Goal: Communication & Community: Answer question/provide support

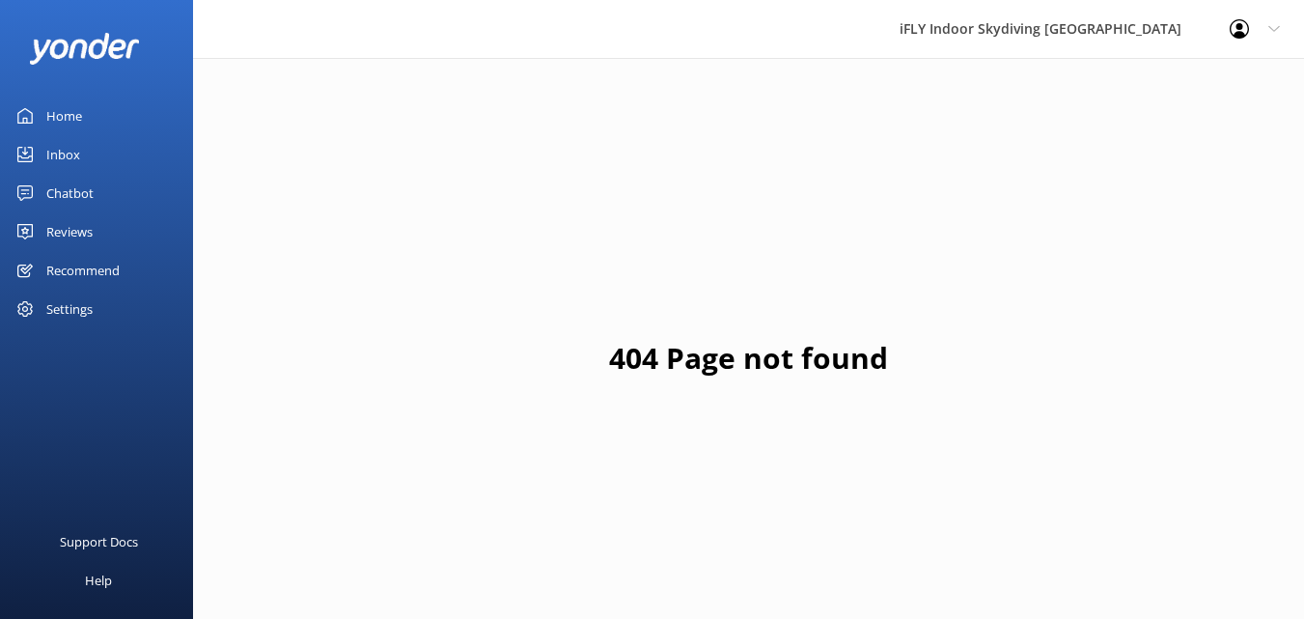
click at [83, 110] on link "Home" at bounding box center [96, 116] width 193 height 39
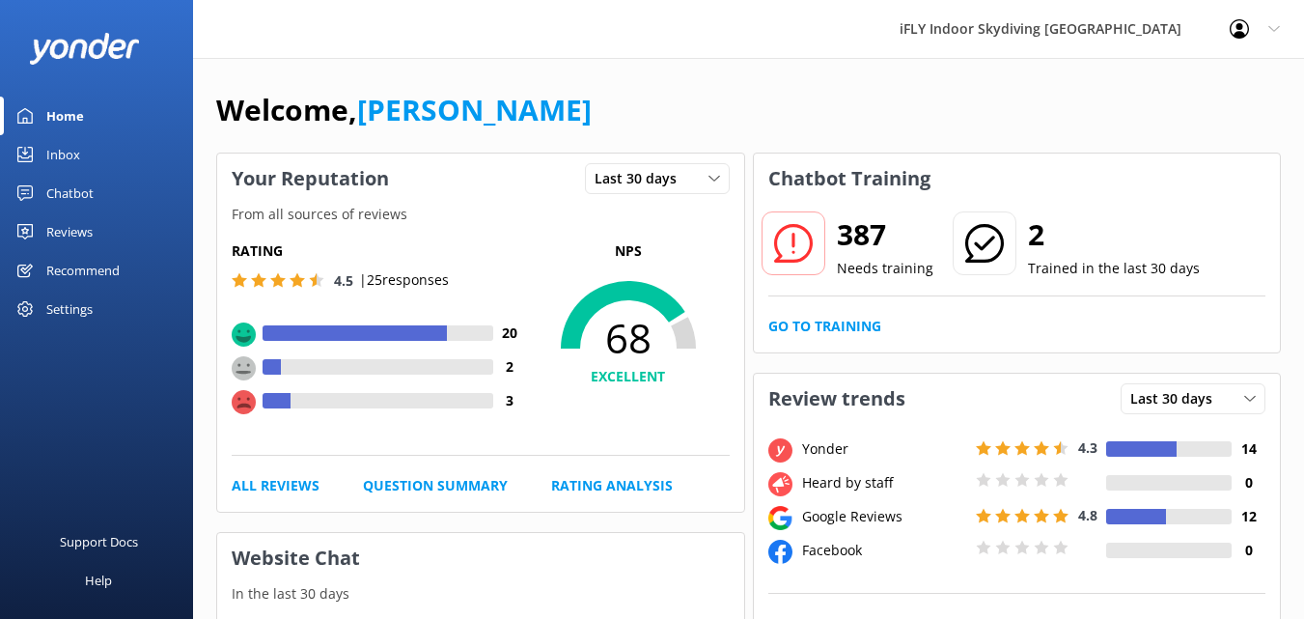
click at [49, 147] on div "Inbox" at bounding box center [63, 154] width 34 height 39
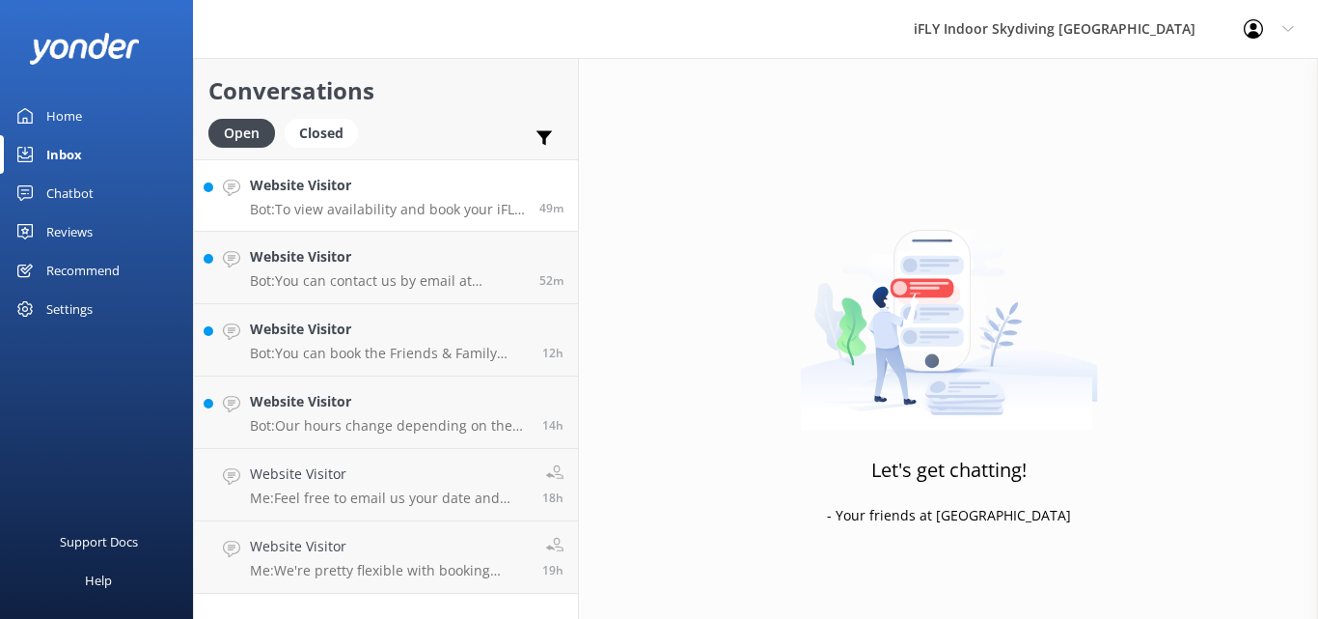
click at [406, 205] on p "Bot: To view availability and book your iFLY experience, please visit [URL][DOM…" at bounding box center [387, 209] width 275 height 17
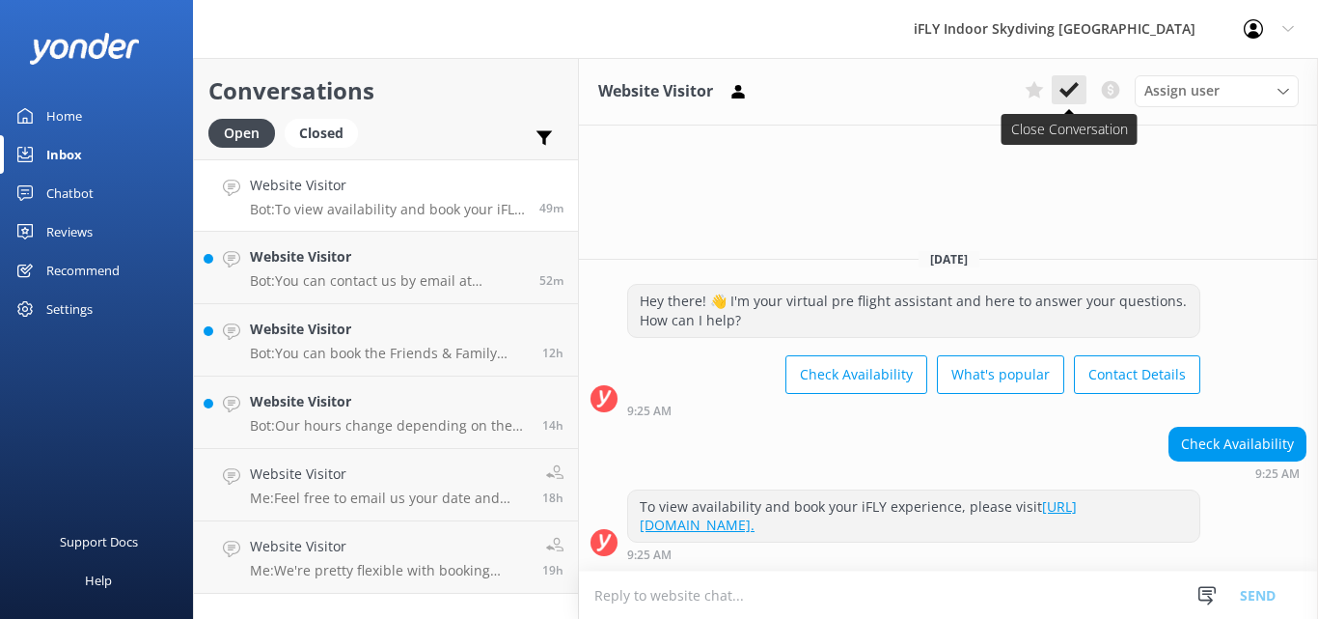
click at [1076, 90] on icon at bounding box center [1069, 89] width 19 height 19
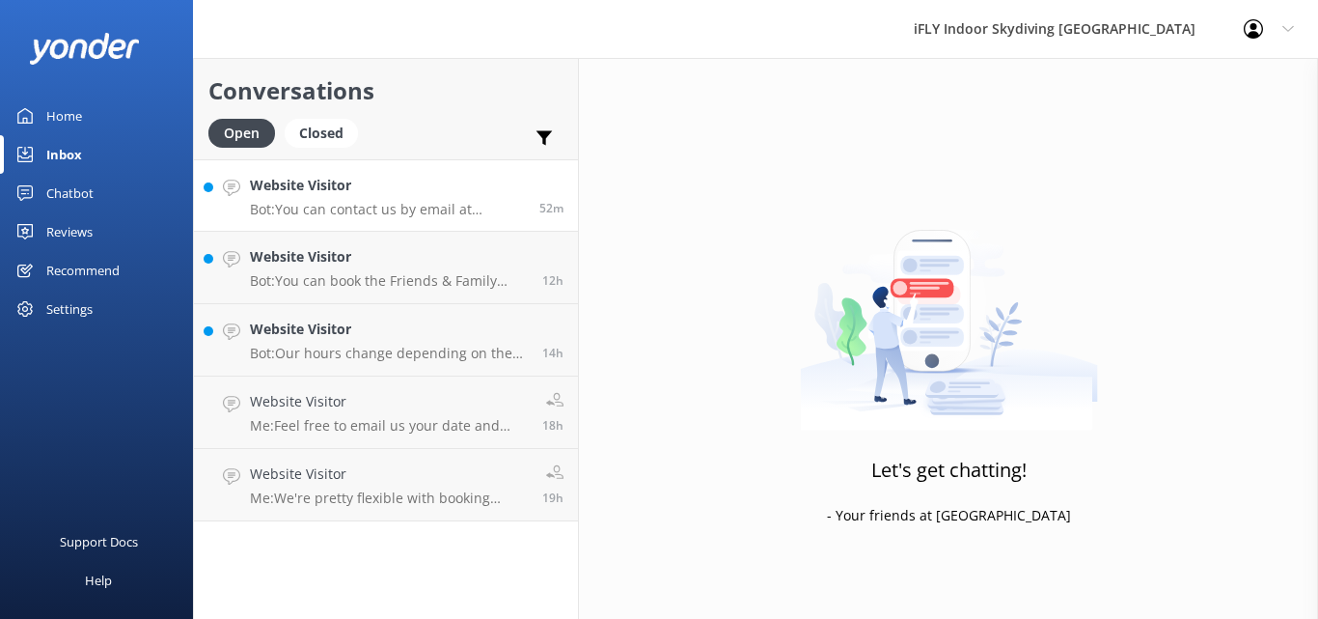
click at [397, 197] on div "Website Visitor Bot: You can contact us by email at [EMAIL_ADDRESS][DOMAIN_NAME…" at bounding box center [387, 196] width 275 height 42
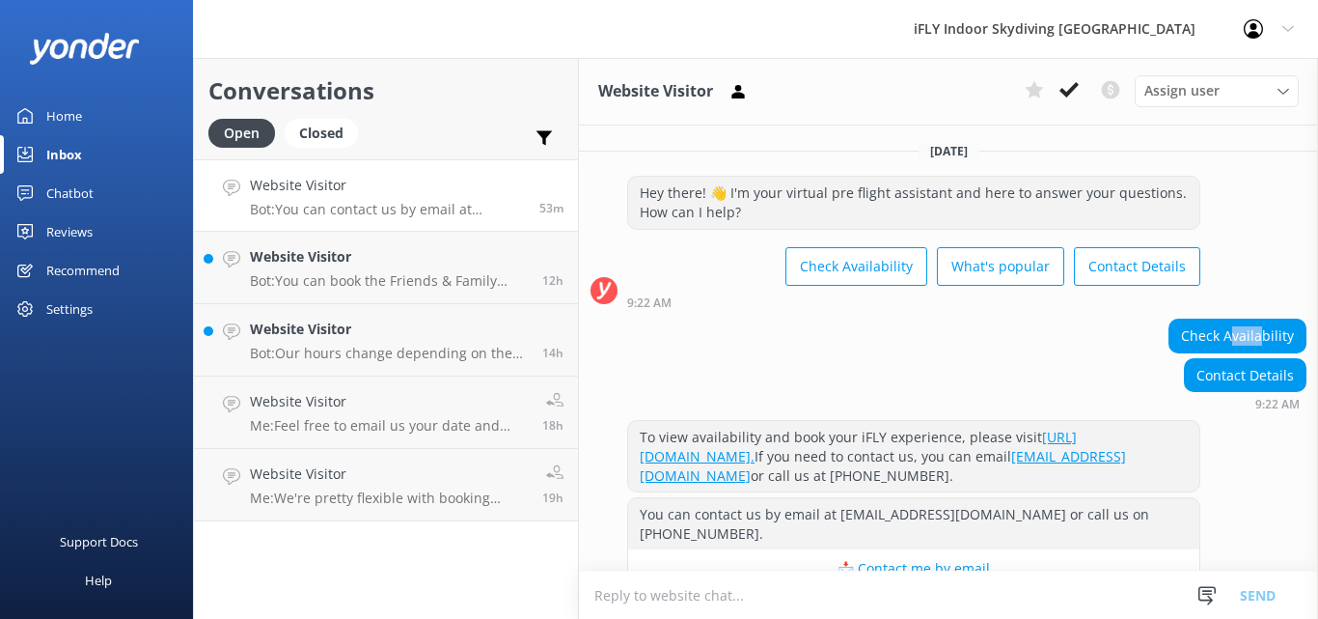
drag, startPoint x: 1223, startPoint y: 338, endPoint x: 1228, endPoint y: 357, distance: 19.9
click at [1238, 341] on div "Check Availability" at bounding box center [1238, 335] width 136 height 33
click at [1220, 370] on div "Contact Details" at bounding box center [1245, 375] width 121 height 33
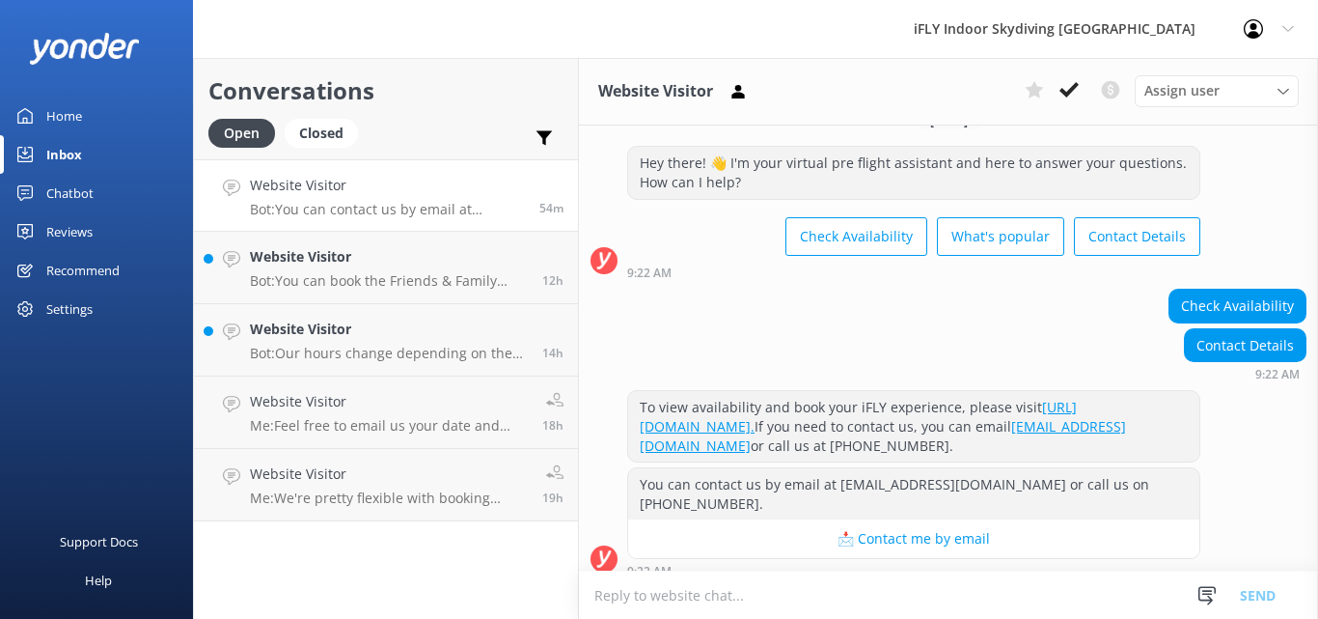
scroll to position [46, 0]
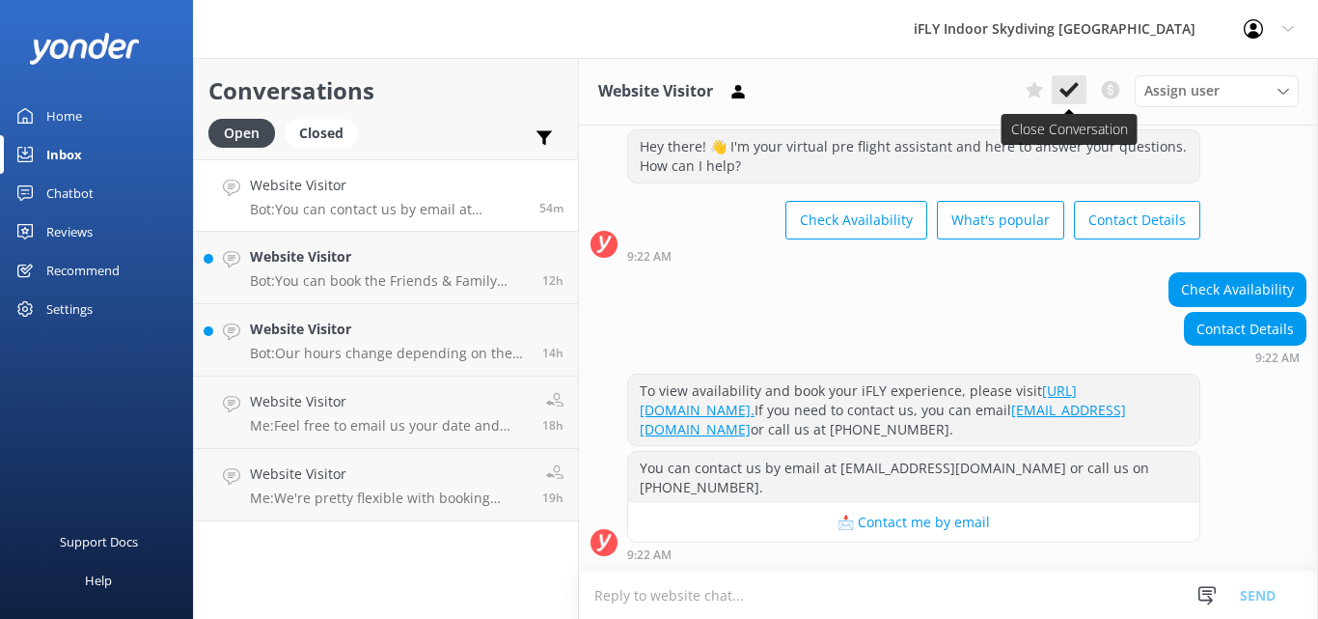
click at [1067, 97] on icon at bounding box center [1069, 89] width 19 height 19
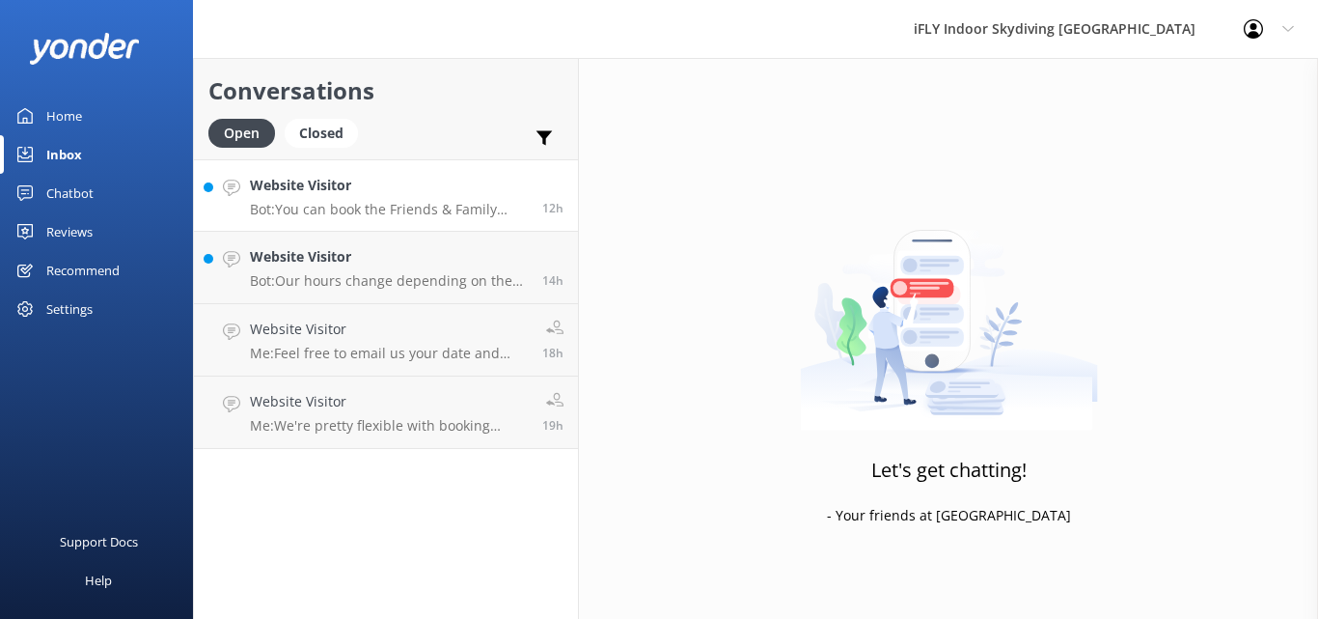
click at [394, 209] on p "Bot: You can book the Friends & Family Pack, which includes 8 flights shared be…" at bounding box center [389, 209] width 278 height 17
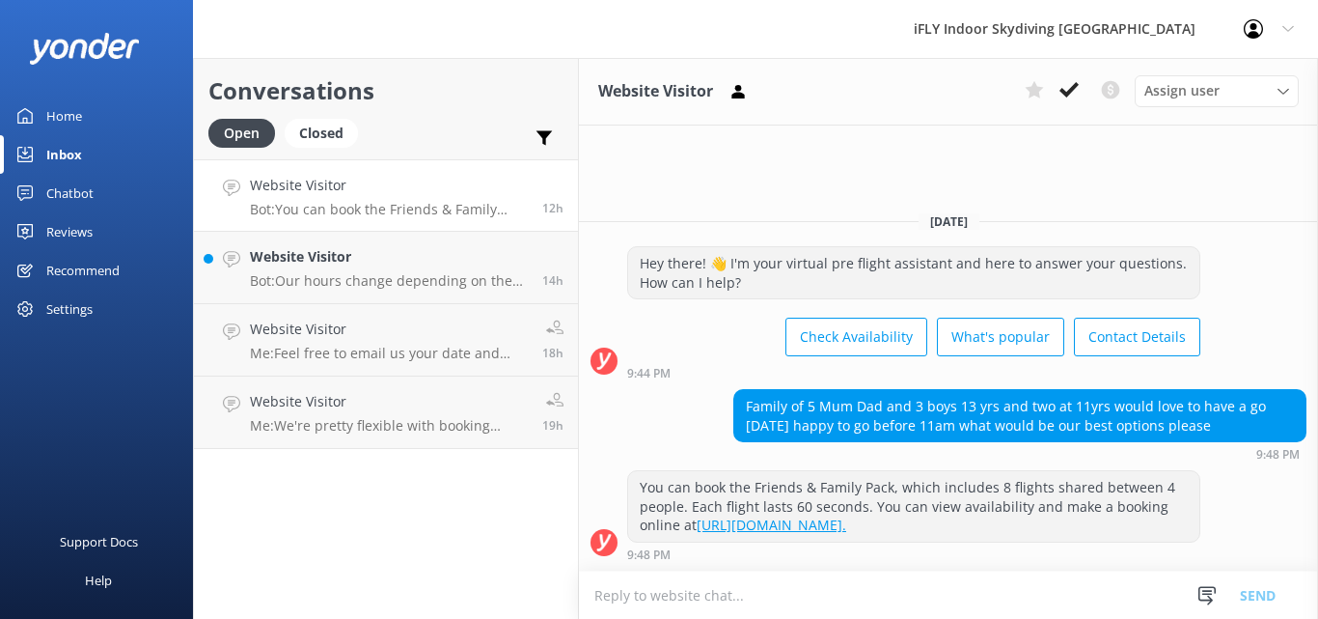
drag, startPoint x: 770, startPoint y: 400, endPoint x: 1309, endPoint y: 421, distance: 539.0
click at [1303, 421] on div "Family of 5 Mum Dad and 3 boys 13 yrs and two at 11yrs would love to have a go …" at bounding box center [948, 424] width 739 height 71
click at [404, 361] on p "Me: Feel free to email us your date and time preference ([EMAIL_ADDRESS][DOMAIN…" at bounding box center [389, 353] width 278 height 17
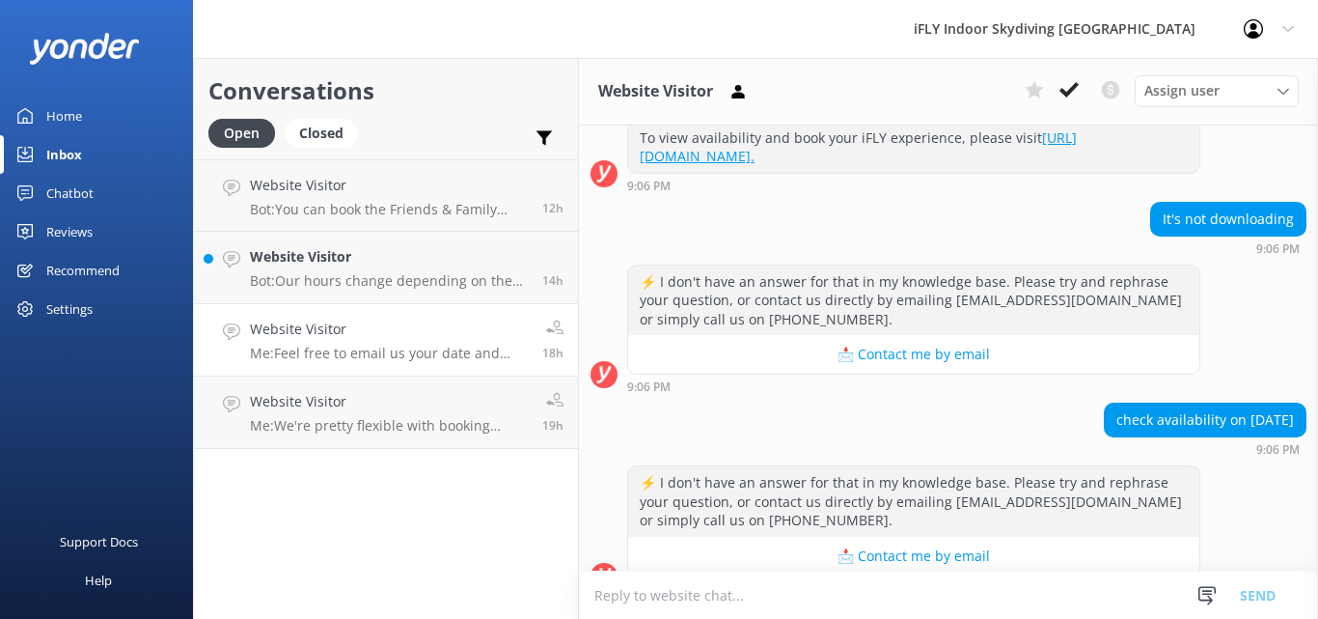
scroll to position [290, 0]
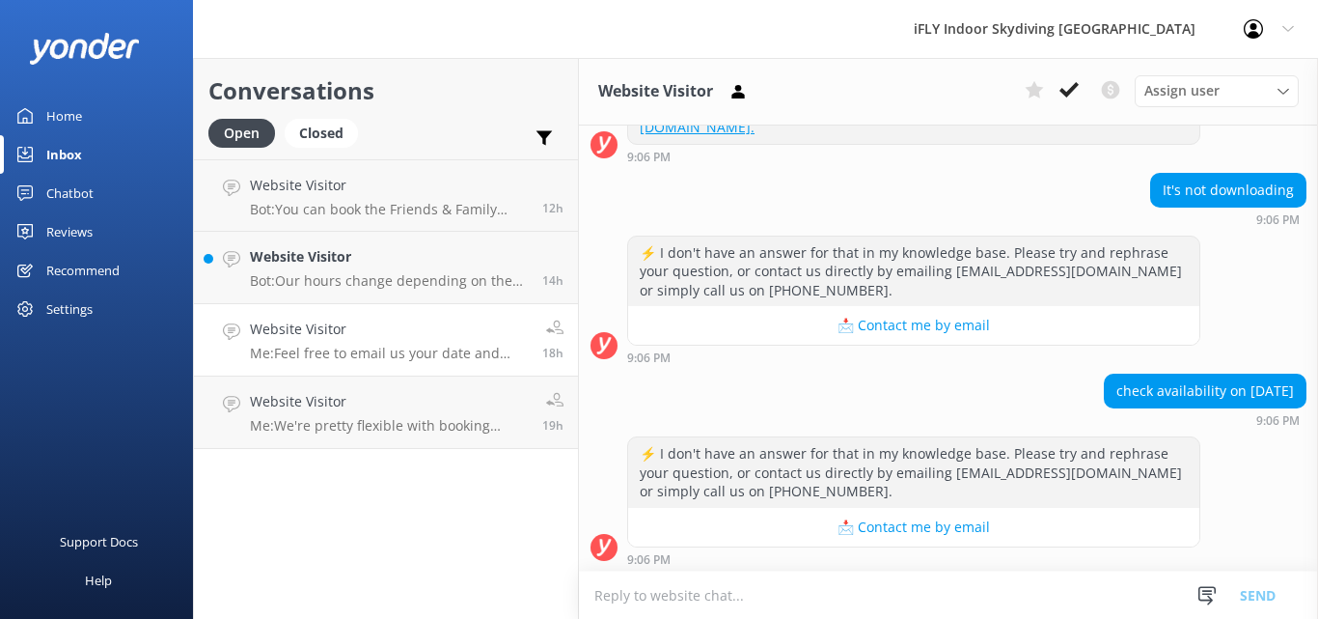
drag, startPoint x: 658, startPoint y: 451, endPoint x: 904, endPoint y: 484, distance: 248.3
click at [904, 484] on div "⚡ I don't have an answer for that in my knowledge base. Please try and rephrase…" at bounding box center [913, 472] width 571 height 70
click at [335, 424] on p "Me: We're pretty flexible with booking times and accept walk-ins daily! Please …" at bounding box center [389, 425] width 278 height 17
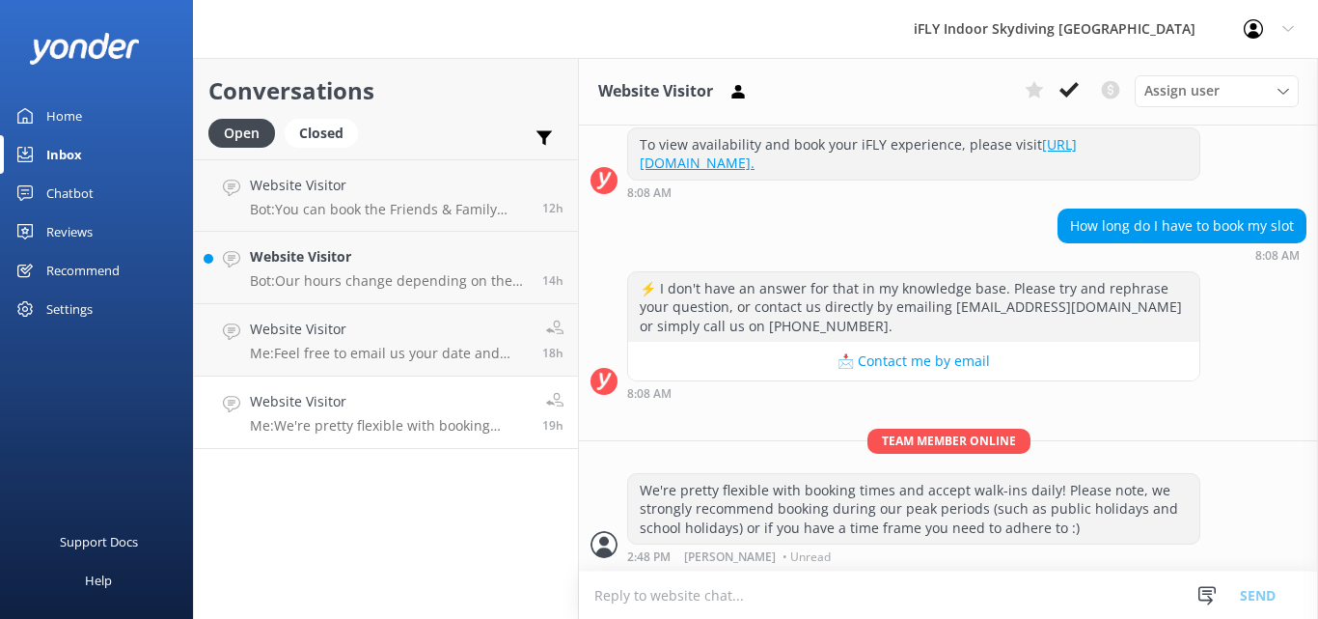
scroll to position [256, 0]
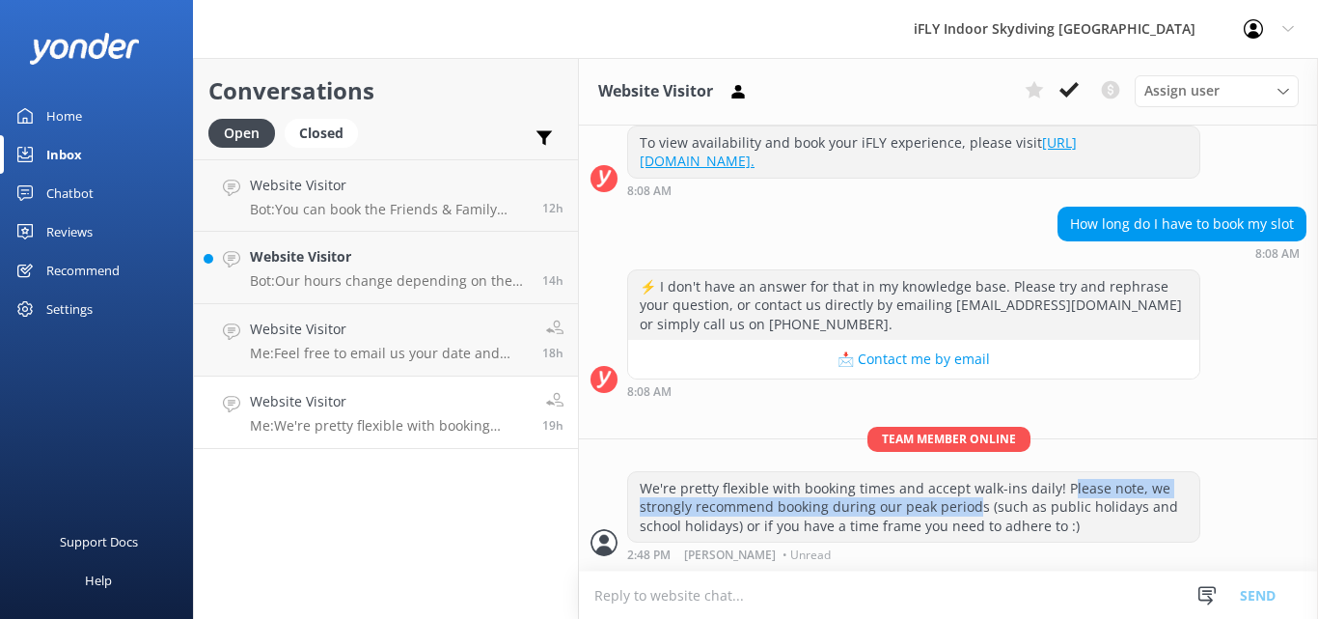
drag, startPoint x: 973, startPoint y: 506, endPoint x: 1058, endPoint y: 487, distance: 86.9
click at [1059, 487] on div "We're pretty flexible with booking times and accept walk-ins daily! Please note…" at bounding box center [913, 507] width 571 height 70
click at [1057, 492] on div "We're pretty flexible with booking times and accept walk-ins daily! Please note…" at bounding box center [913, 507] width 571 height 70
click at [395, 262] on h4 "Website Visitor" at bounding box center [389, 256] width 278 height 21
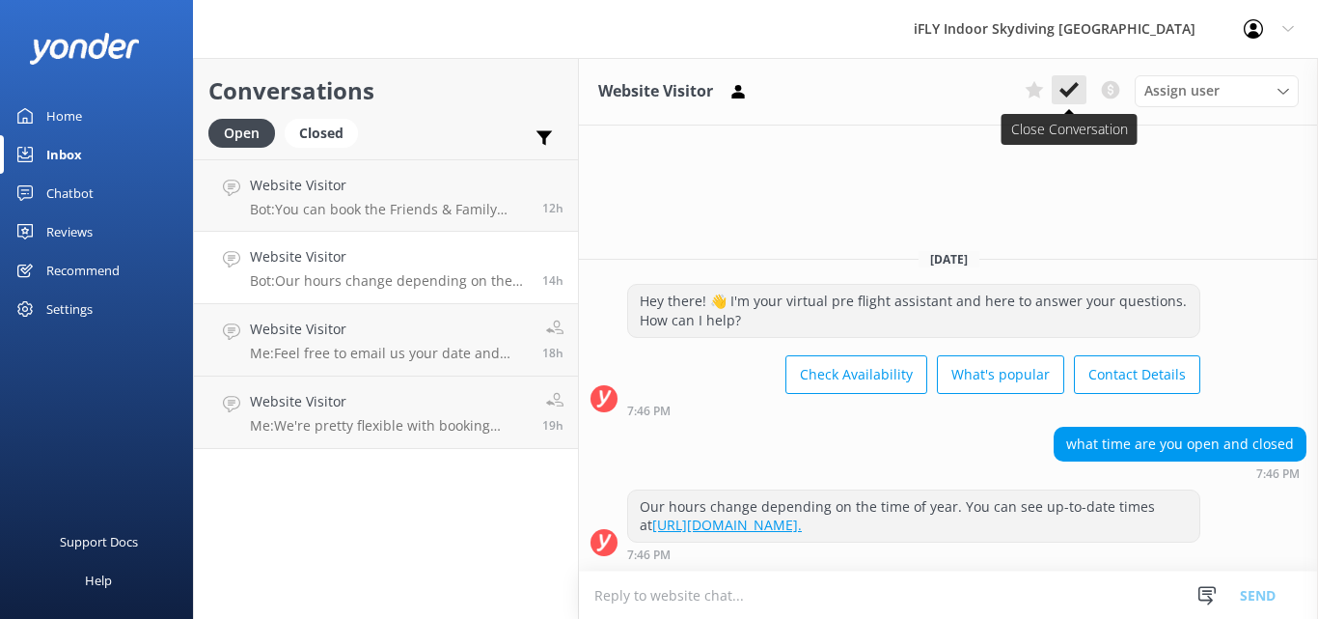
click at [1069, 85] on icon at bounding box center [1069, 89] width 19 height 19
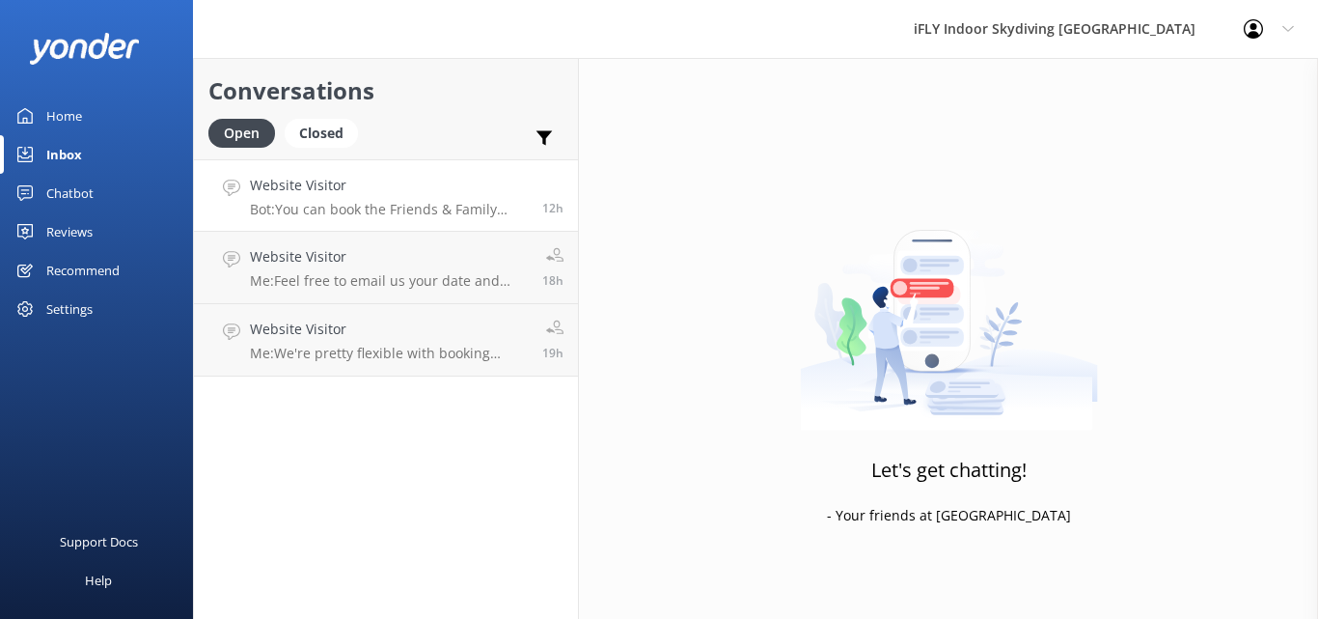
click at [344, 212] on p "Bot: You can book the Friends & Family Pack, which includes 8 flights shared be…" at bounding box center [389, 209] width 278 height 17
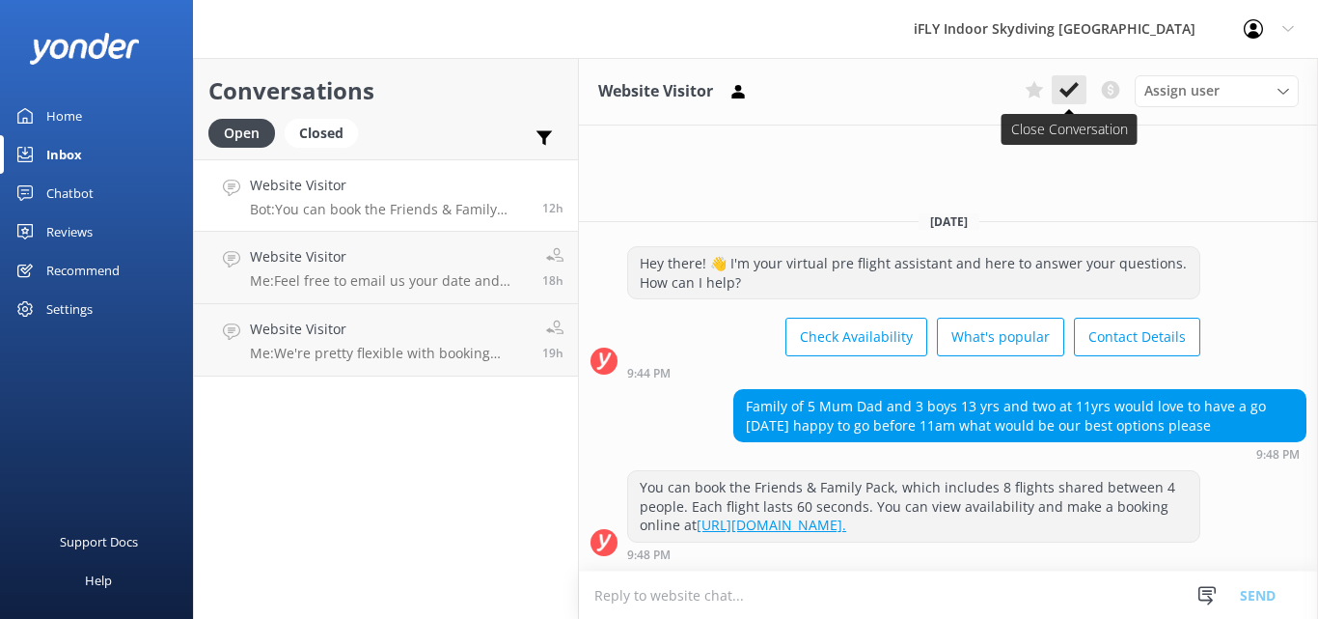
click at [1068, 86] on icon at bounding box center [1069, 89] width 19 height 19
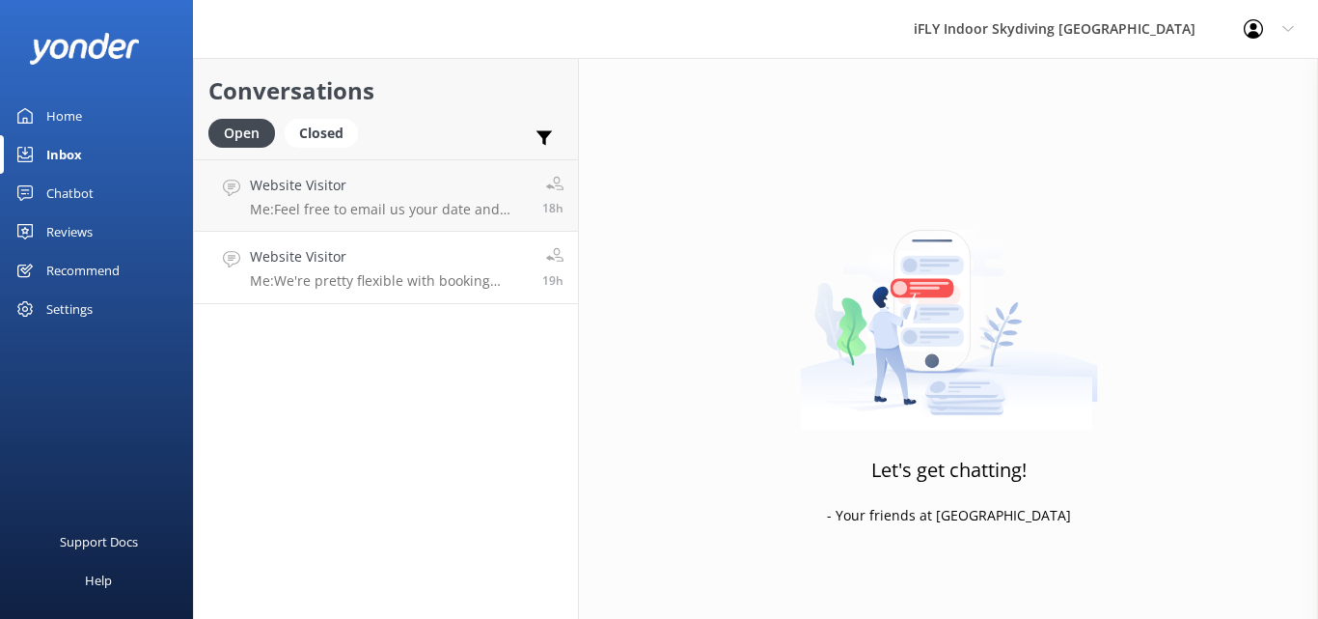
click at [372, 274] on p "Me: We're pretty flexible with booking times and accept walk-ins daily! Please …" at bounding box center [389, 280] width 278 height 17
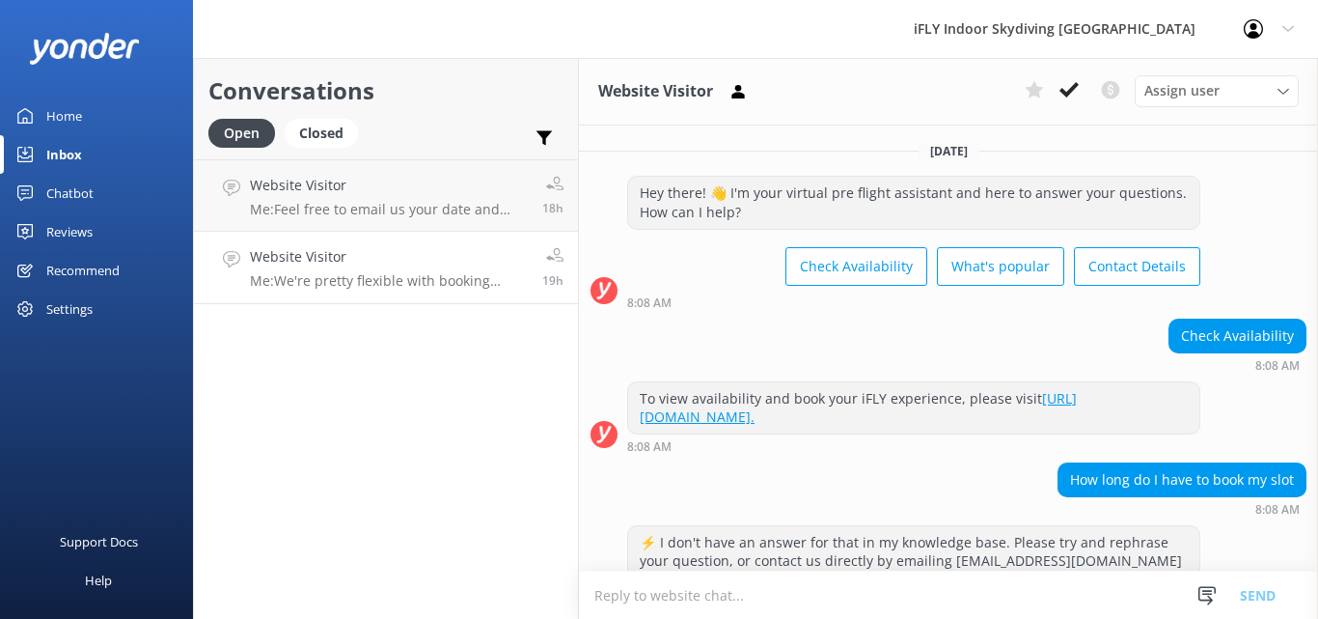
scroll to position [256, 0]
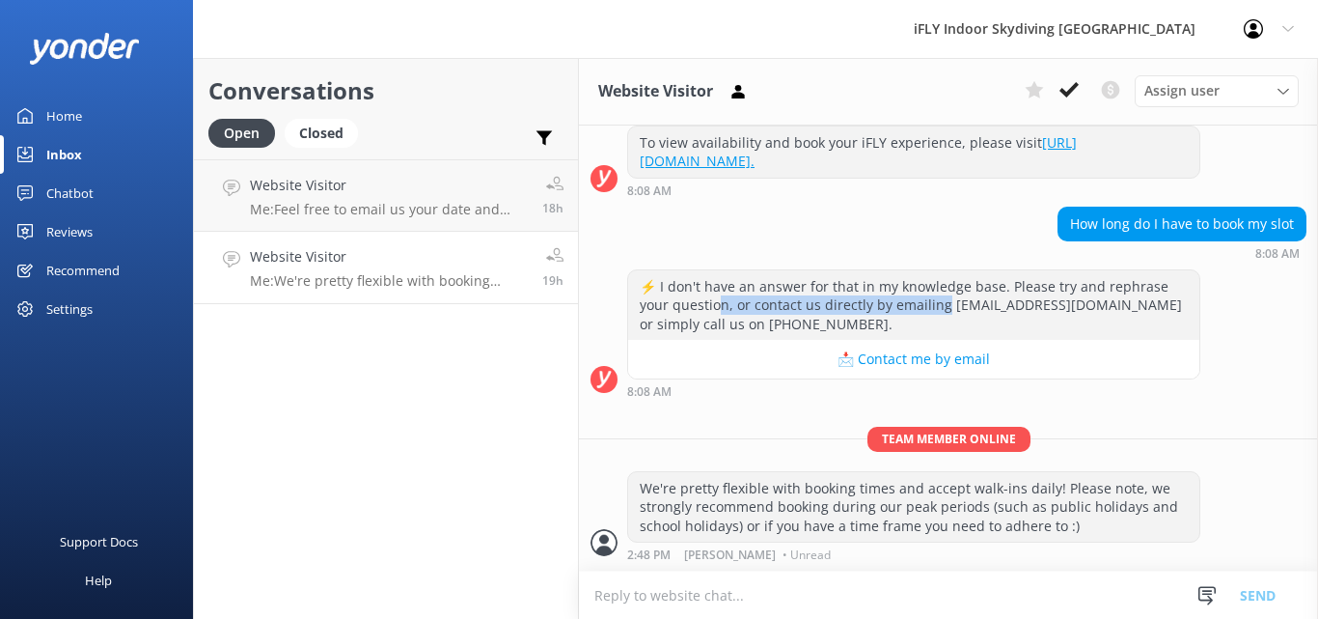
drag, startPoint x: 721, startPoint y: 302, endPoint x: 941, endPoint y: 297, distance: 220.1
click at [941, 297] on div "⚡ I don't have an answer for that in my knowledge base. Please try and rephrase…" at bounding box center [913, 305] width 571 height 70
click at [998, 302] on div "⚡ I don't have an answer for that in my knowledge base. Please try and rephrase…" at bounding box center [913, 305] width 571 height 70
drag, startPoint x: 733, startPoint y: 308, endPoint x: 984, endPoint y: 327, distance: 251.7
click at [984, 327] on div "⚡ I don't have an answer for that in my knowledge base. Please try and rephrase…" at bounding box center [913, 305] width 571 height 70
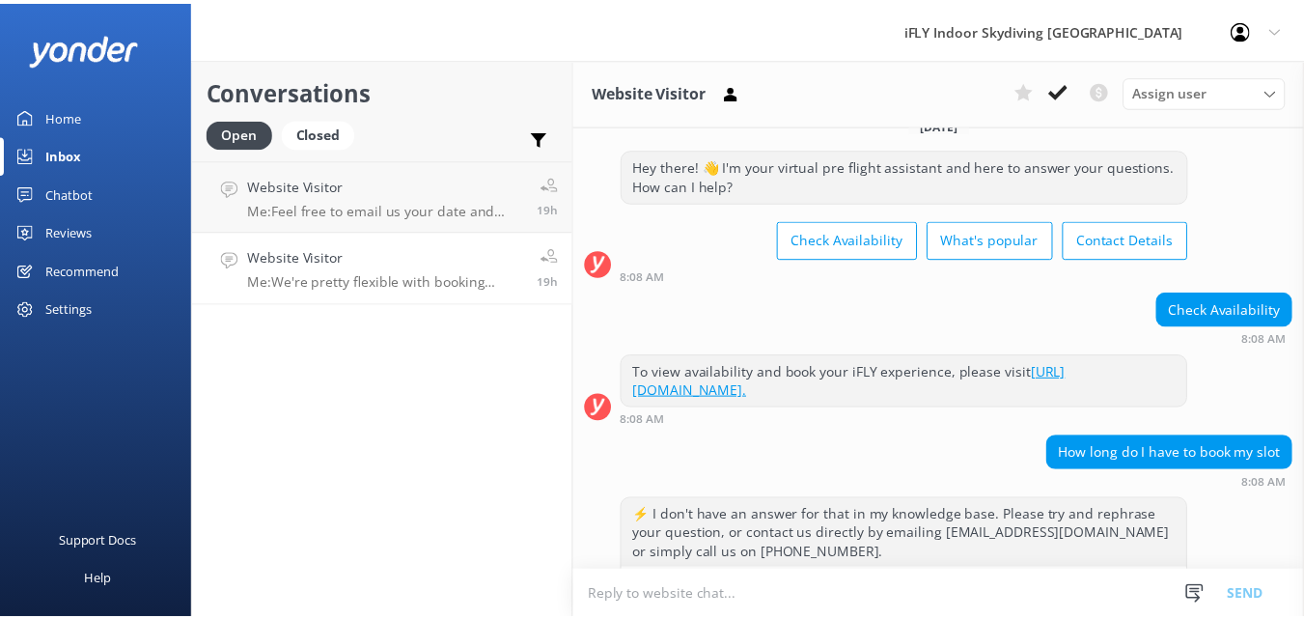
scroll to position [0, 0]
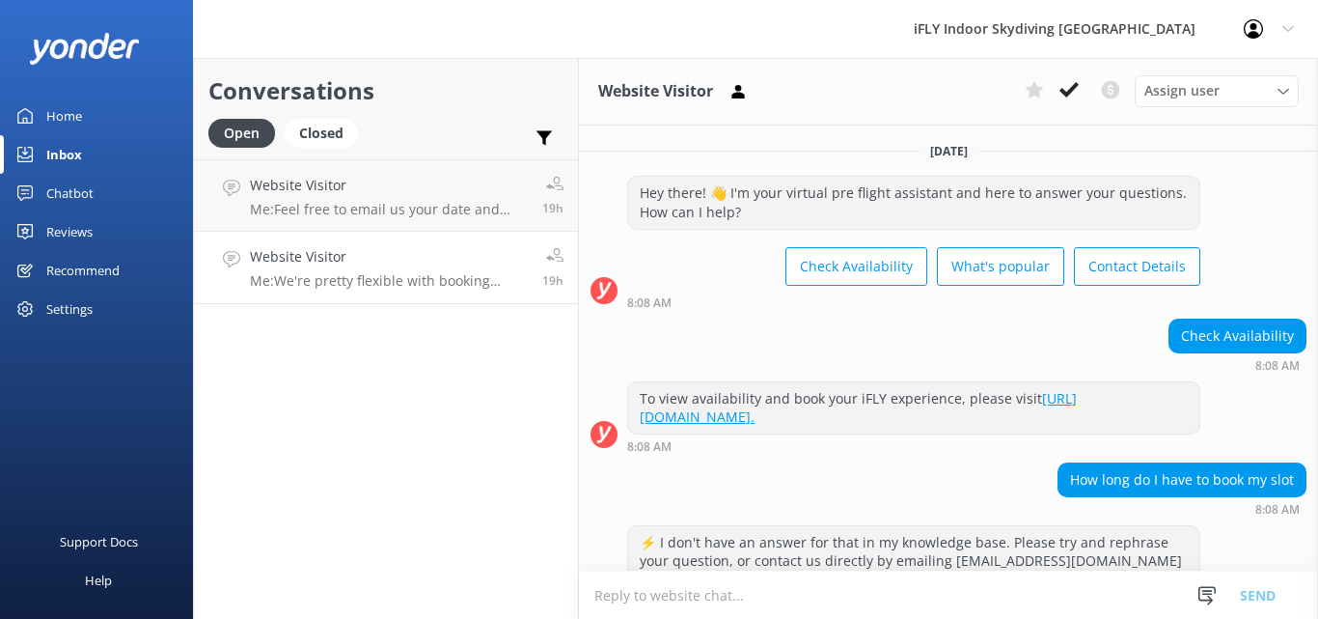
click at [58, 192] on div "Chatbot" at bounding box center [69, 193] width 47 height 39
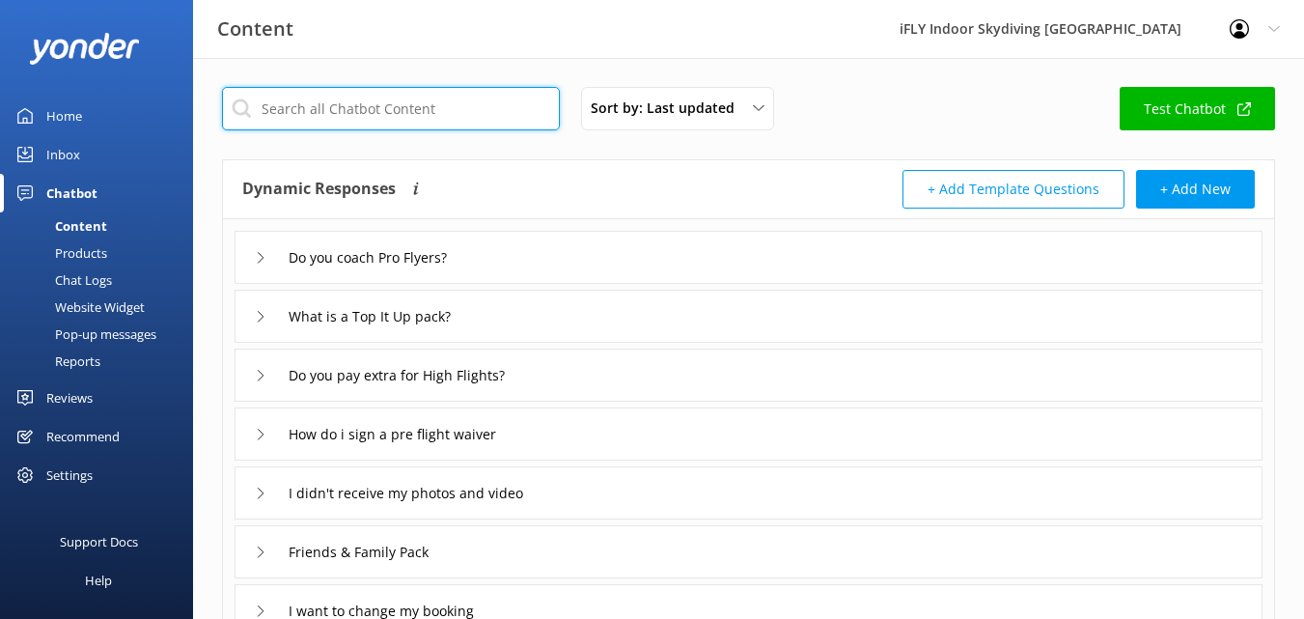
click at [330, 109] on input "text" at bounding box center [391, 108] width 338 height 43
click at [263, 249] on div "Do you coach Pro Flyers?" at bounding box center [359, 257] width 208 height 32
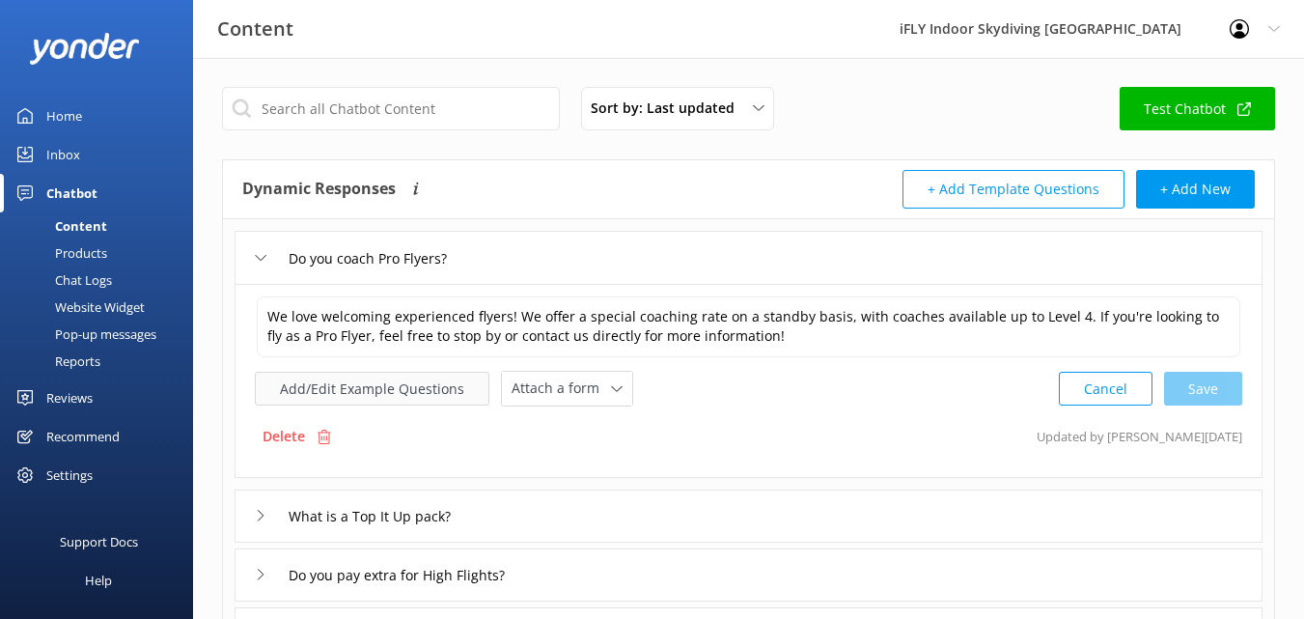
click at [402, 397] on button "Add/Edit Example Questions" at bounding box center [372, 389] width 235 height 34
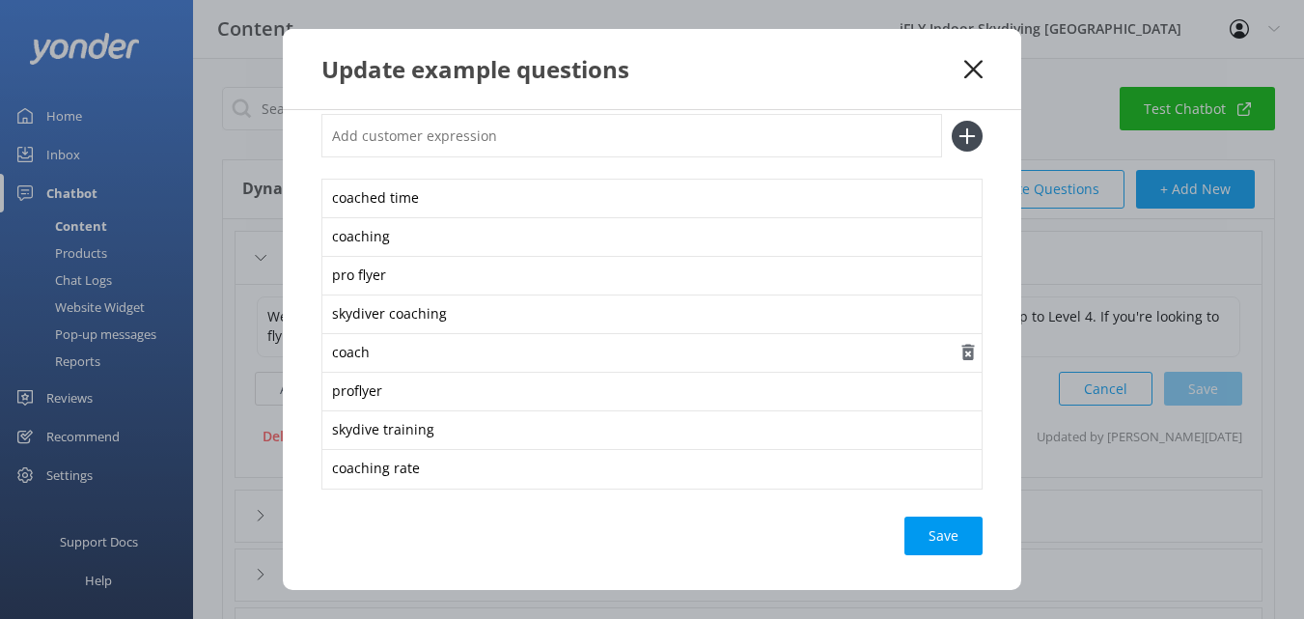
scroll to position [31, 0]
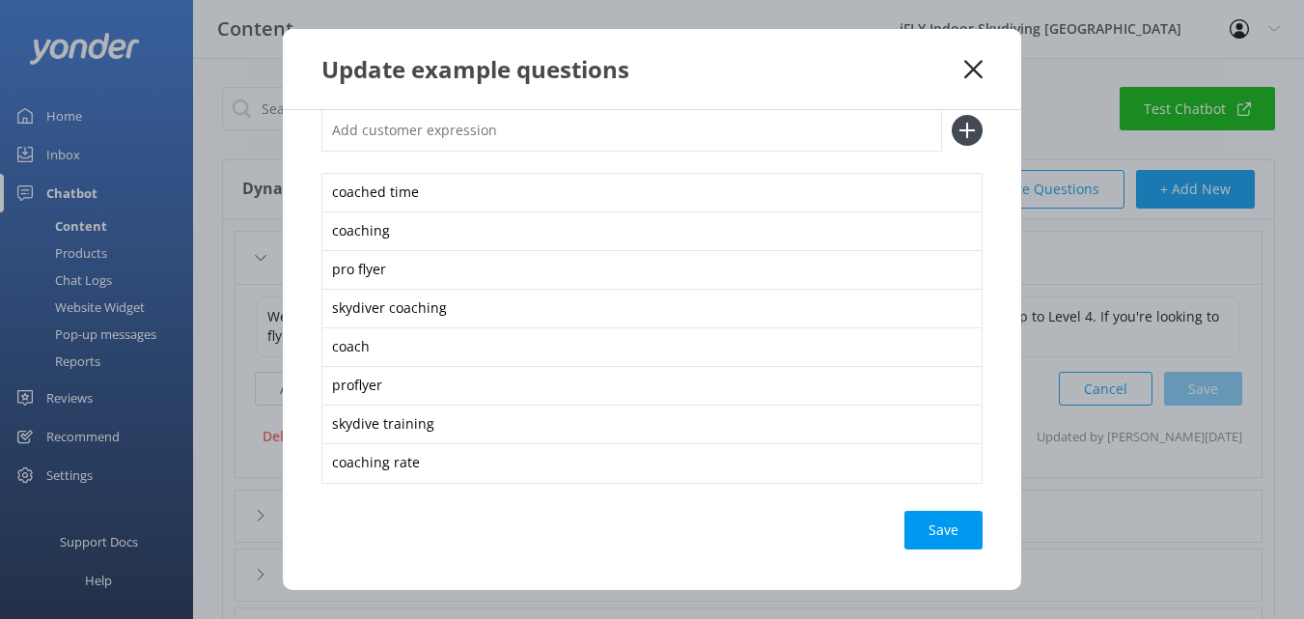
click at [976, 64] on icon at bounding box center [973, 69] width 18 height 19
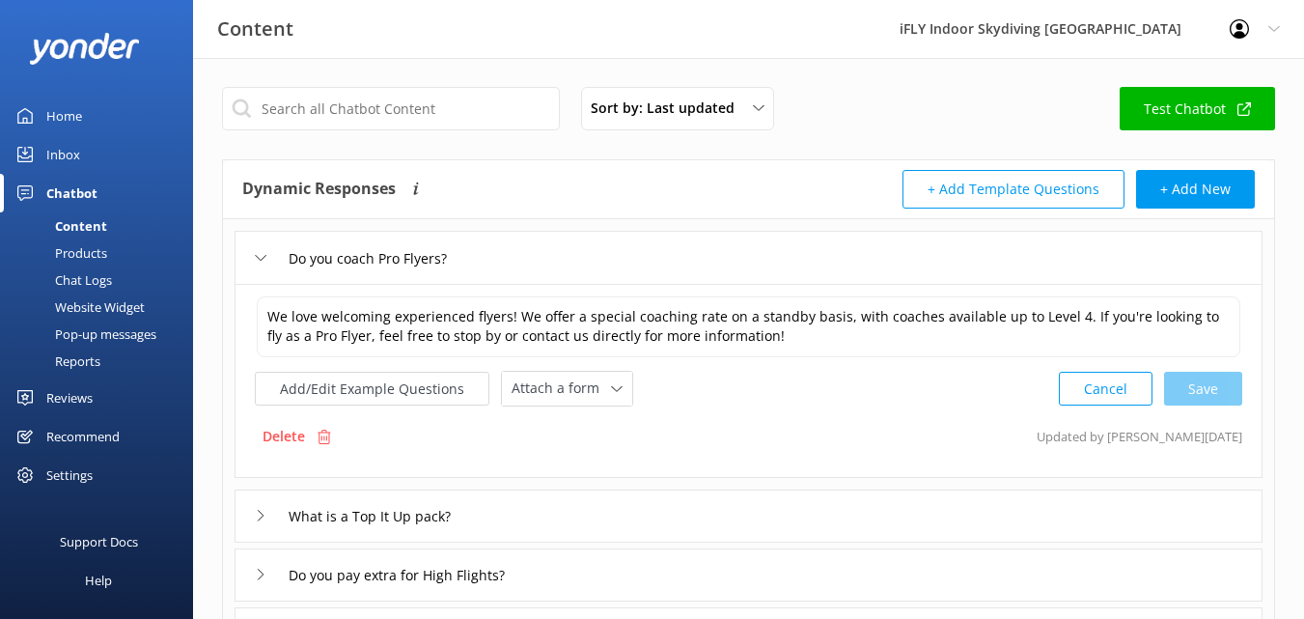
click at [261, 254] on icon at bounding box center [261, 258] width 12 height 12
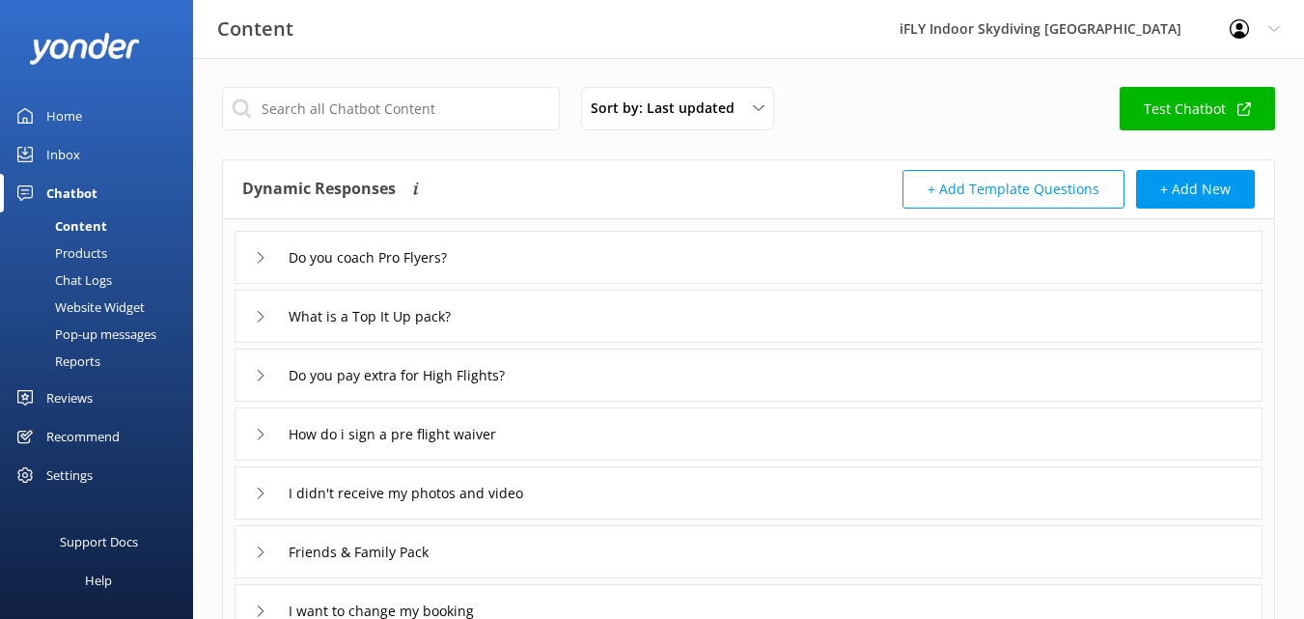
click at [258, 317] on icon at bounding box center [261, 317] width 12 height 12
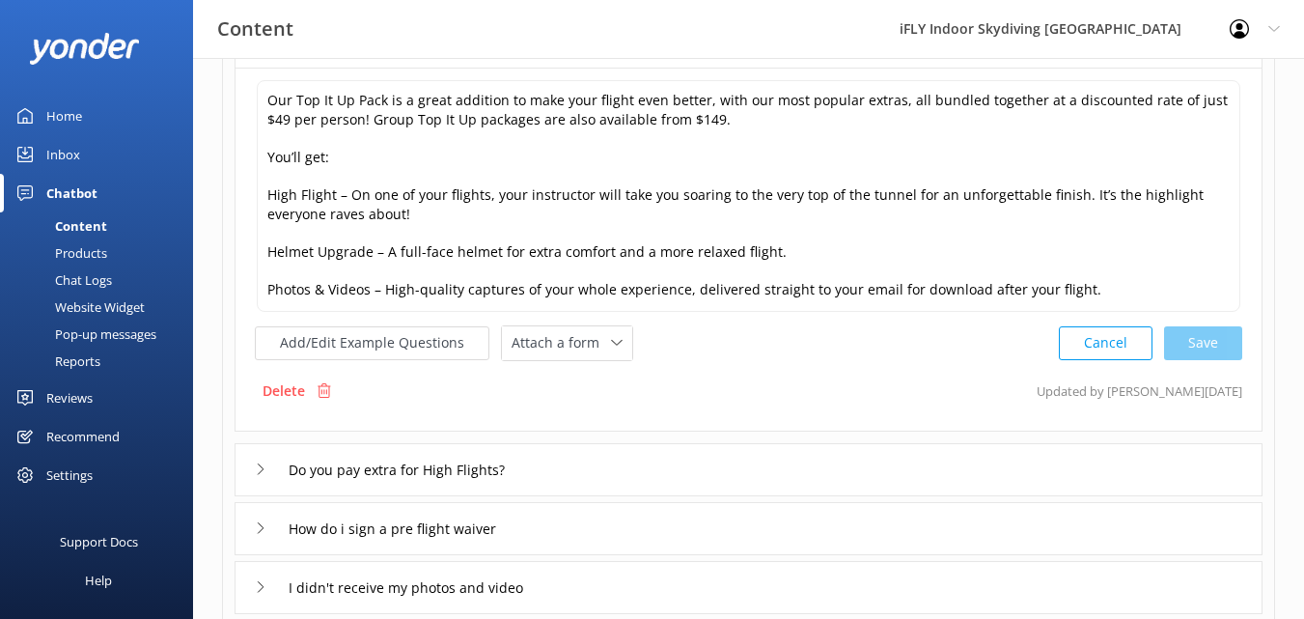
scroll to position [290, 0]
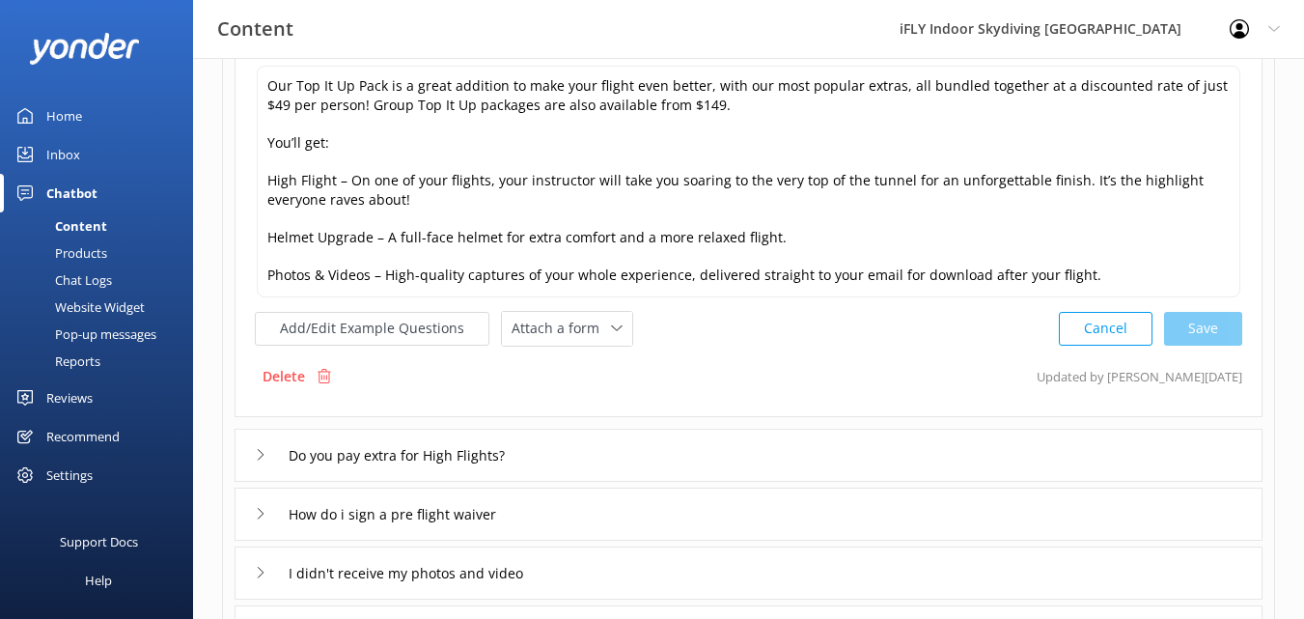
click at [262, 461] on div "Do you pay extra for High Flights?" at bounding box center [398, 455] width 286 height 32
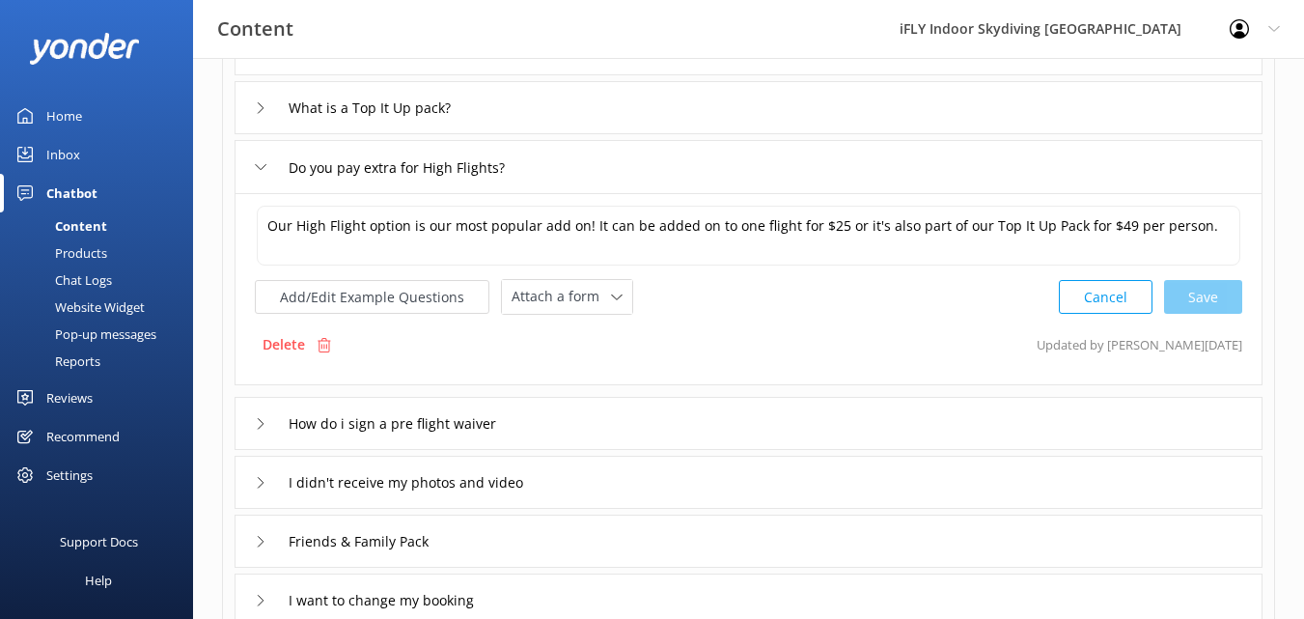
scroll to position [97, 0]
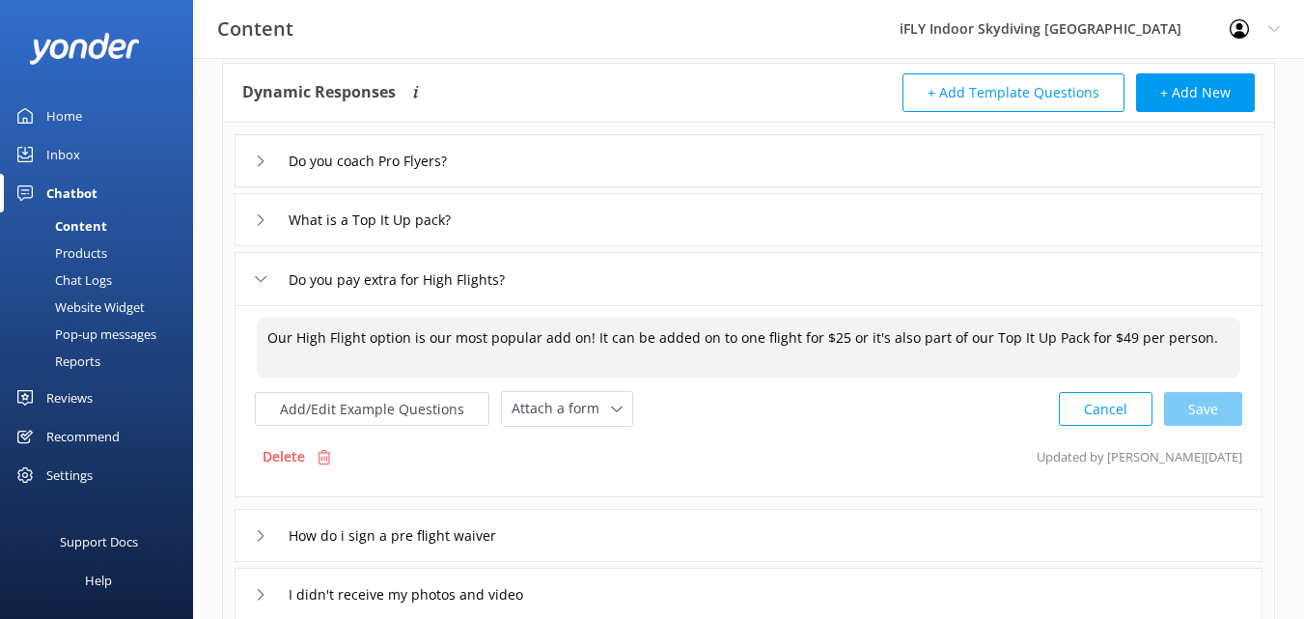
drag, startPoint x: 934, startPoint y: 348, endPoint x: 1131, endPoint y: 342, distance: 197.0
click at [1131, 342] on textarea "Our High Flight option is our most popular add on! It can be added on to one fl…" at bounding box center [749, 348] width 984 height 60
click at [420, 408] on button "Add/Edit Example Questions" at bounding box center [372, 409] width 235 height 34
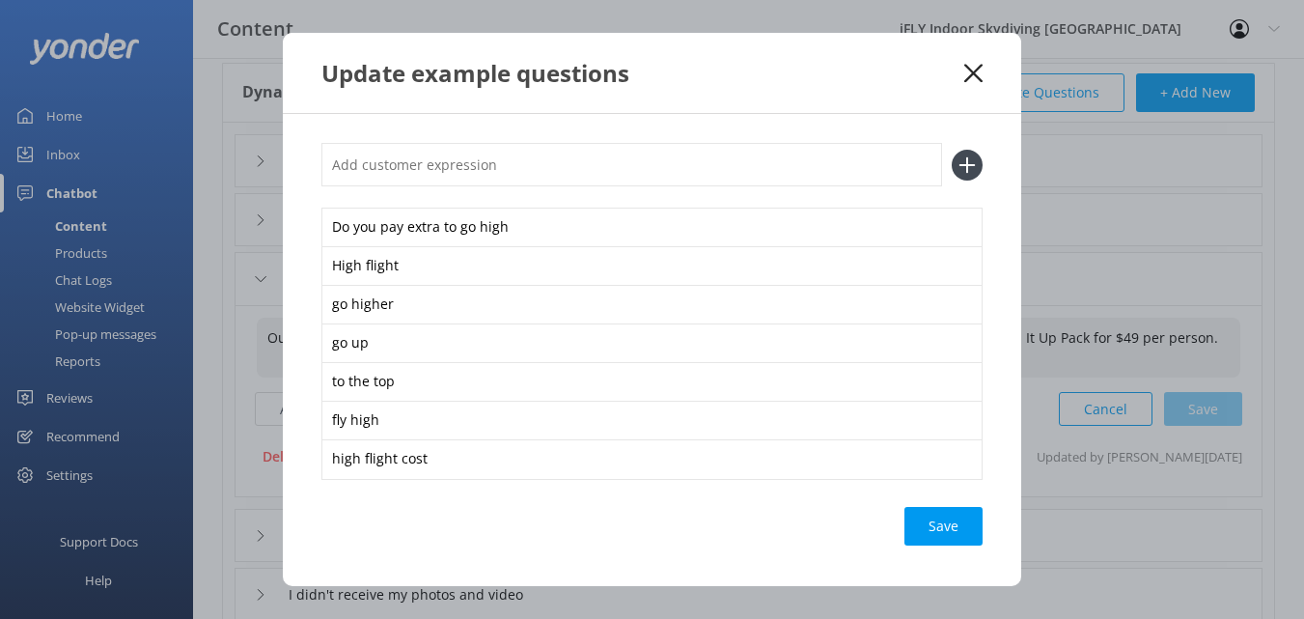
click at [971, 74] on use at bounding box center [973, 73] width 18 height 18
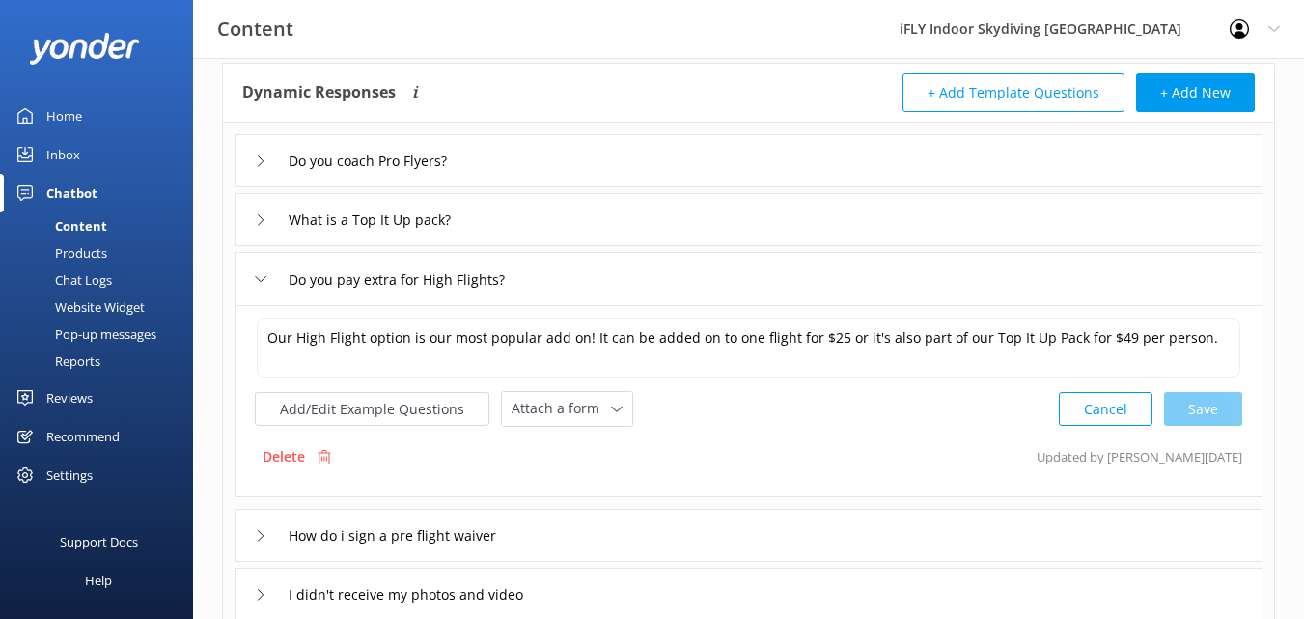
click at [64, 108] on div "Home" at bounding box center [64, 116] width 36 height 39
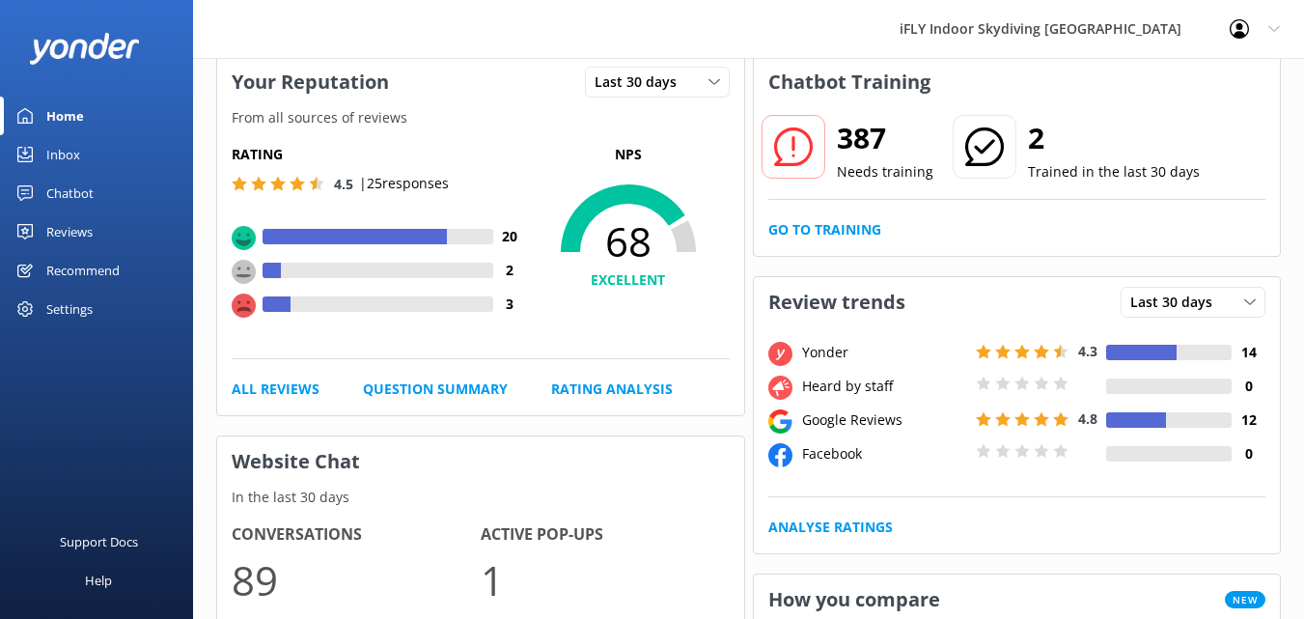
drag, startPoint x: 86, startPoint y: 149, endPoint x: 135, endPoint y: 112, distance: 61.4
click at [85, 149] on link "Inbox" at bounding box center [96, 154] width 193 height 39
